Goal: Browse casually

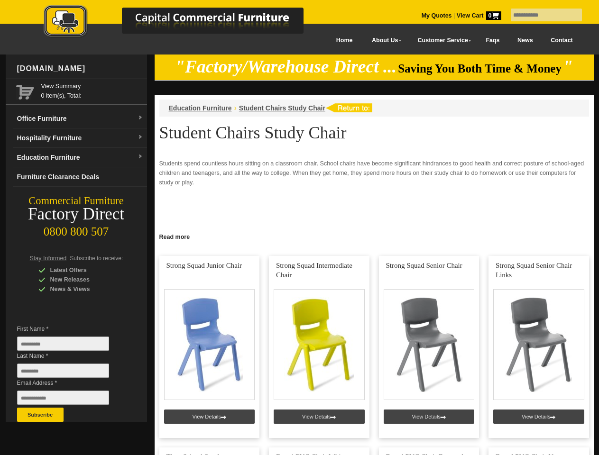
click at [540, 15] on input "text" at bounding box center [546, 15] width 71 height 13
click at [70, 373] on input "Last Name *" at bounding box center [63, 371] width 92 height 14
click at [40, 415] on button "Subscribe" at bounding box center [40, 415] width 46 height 14
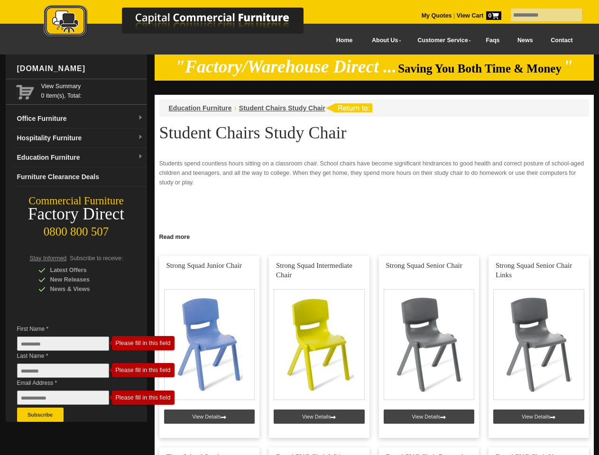
click at [374, 236] on link "Read more" at bounding box center [374, 236] width 439 height 12
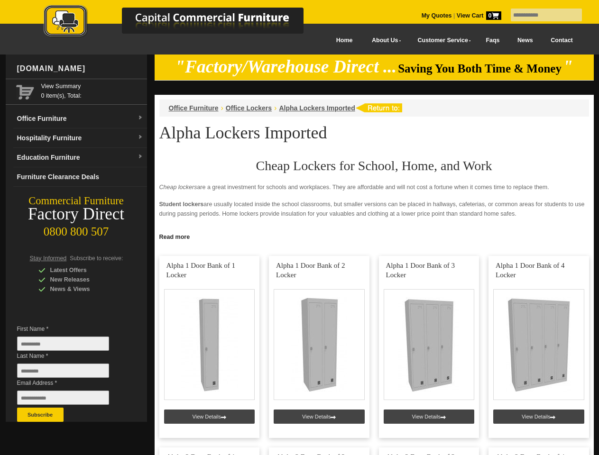
click at [540, 15] on input "text" at bounding box center [546, 15] width 71 height 13
click at [70, 373] on input "Last Name *" at bounding box center [63, 371] width 92 height 14
click at [40, 415] on button "Subscribe" at bounding box center [40, 415] width 46 height 14
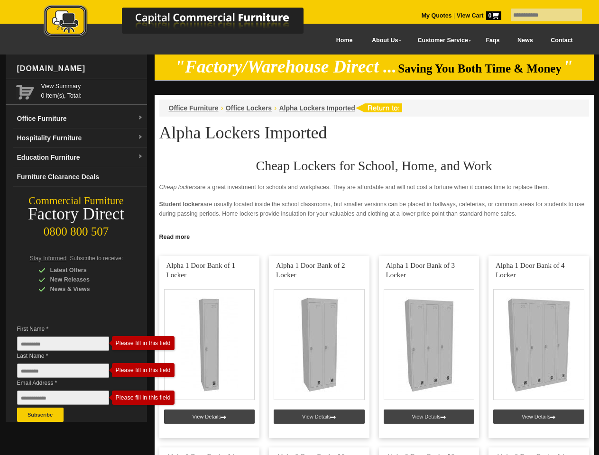
click at [374, 236] on link "Read more" at bounding box center [374, 236] width 439 height 12
